Goal: Check status: Check status

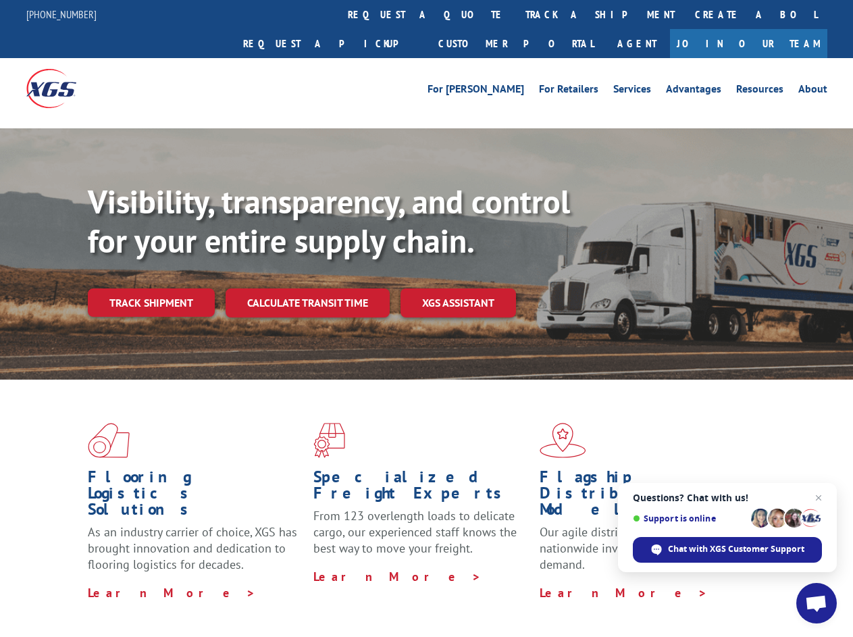
click at [426, 318] on div "Visibility, transparency, and control for your entire supply chain. Track shipm…" at bounding box center [471, 276] width 766 height 189
click at [516, 14] on link "track a shipment" at bounding box center [601, 14] width 170 height 29
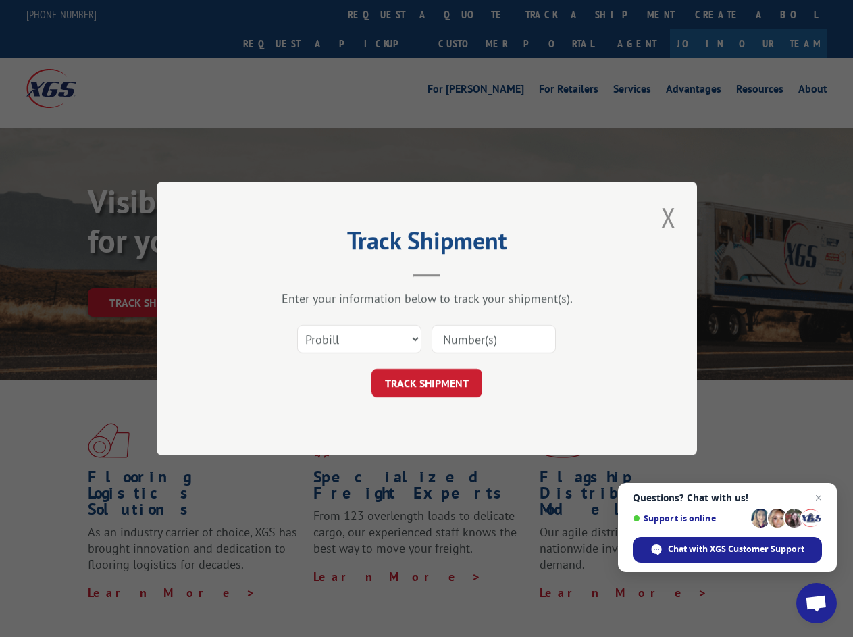
click at [472, 14] on div "Track Shipment Enter your information below to track your shipment(s). Select c…" at bounding box center [426, 318] width 853 height 637
click at [556, 14] on div "Track Shipment Enter your information below to track your shipment(s). Select c…" at bounding box center [426, 318] width 853 height 637
click at [151, 273] on div "Track Shipment Enter your information below to track your shipment(s). Select c…" at bounding box center [426, 318] width 853 height 637
click at [307, 273] on header "Track Shipment" at bounding box center [426, 254] width 405 height 46
click at [459, 273] on header "Track Shipment" at bounding box center [426, 254] width 405 height 46
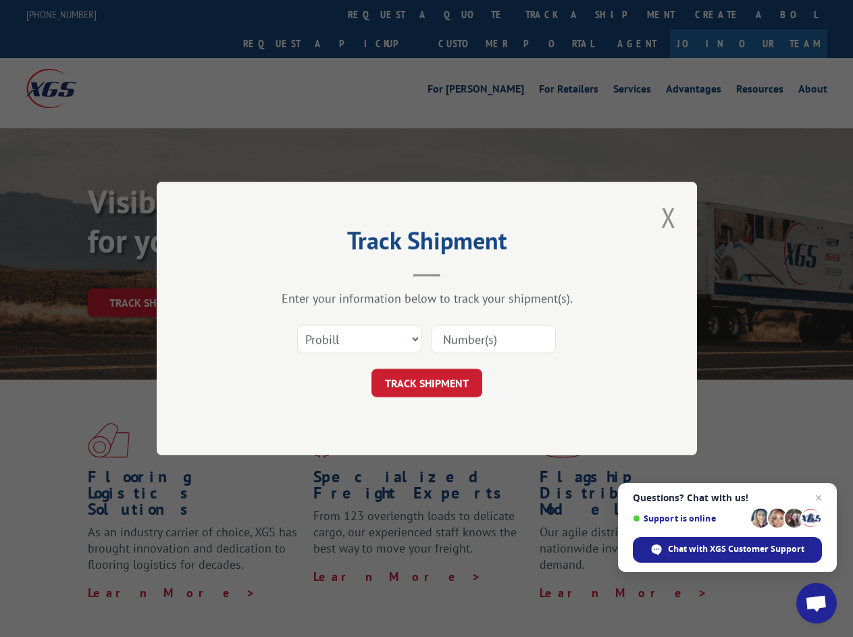
click at [817, 603] on span "Open chat" at bounding box center [816, 604] width 22 height 19
